Goal: Information Seeking & Learning: Learn about a topic

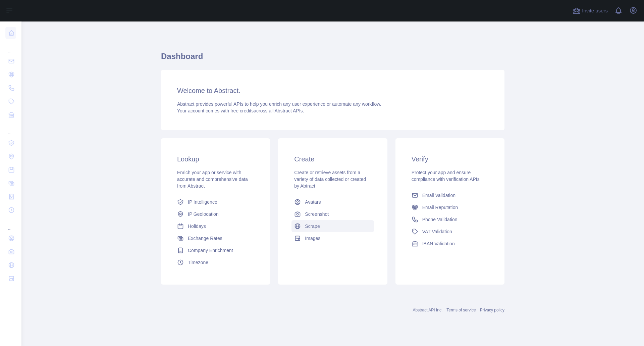
click at [308, 224] on span "Scrape" at bounding box center [312, 226] width 15 height 7
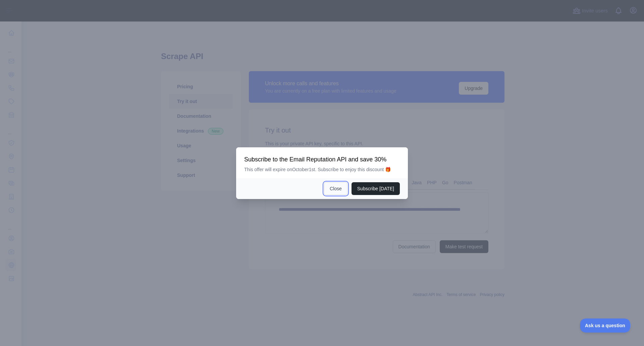
click at [340, 189] on button "Close" at bounding box center [335, 188] width 23 height 13
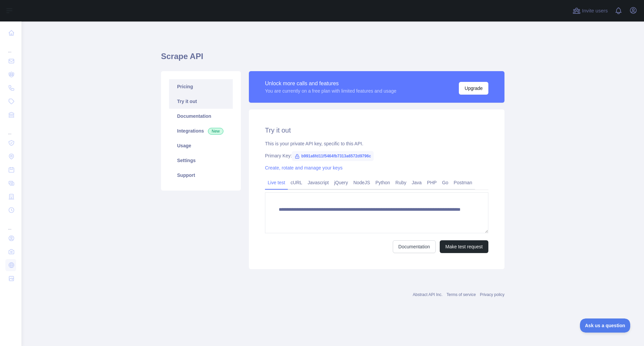
click at [212, 85] on link "Pricing" at bounding box center [201, 86] width 64 height 15
